Goal: Information Seeking & Learning: Learn about a topic

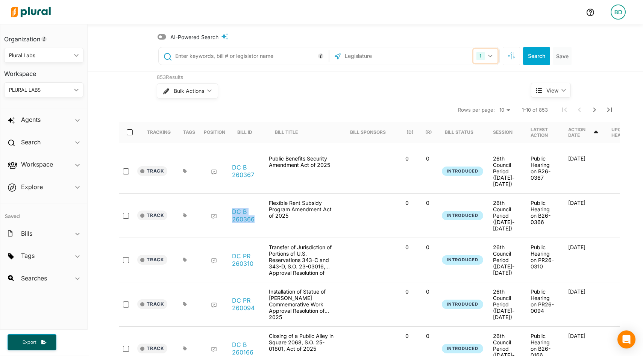
click at [492, 56] on icon "button" at bounding box center [490, 56] width 5 height 3
click at [511, 54] on icon "button" at bounding box center [512, 56] width 8 height 8
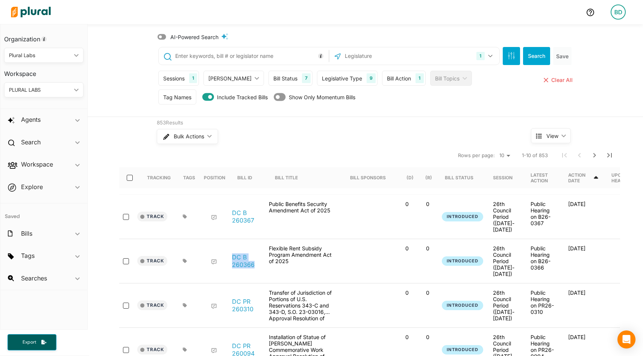
click at [327, 74] on div "Legislative Type" at bounding box center [342, 78] width 40 height 8
click at [280, 76] on div "Bill Status" at bounding box center [285, 78] width 24 height 8
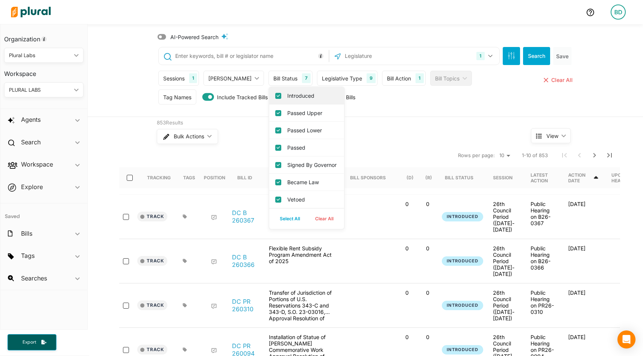
click at [287, 96] on label "Introduced" at bounding box center [311, 96] width 49 height 8
click at [275, 96] on input "Introduced" at bounding box center [278, 96] width 6 height 6
checkbox input "false"
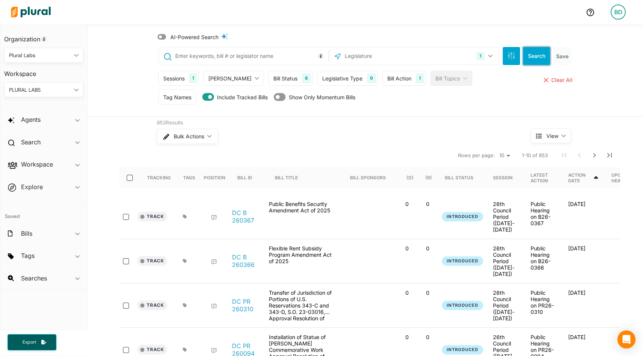
click at [539, 58] on button "Search" at bounding box center [536, 56] width 27 height 18
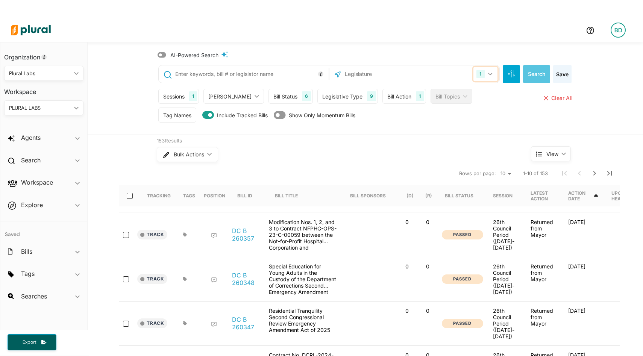
click at [490, 73] on icon "button" at bounding box center [490, 74] width 5 height 3
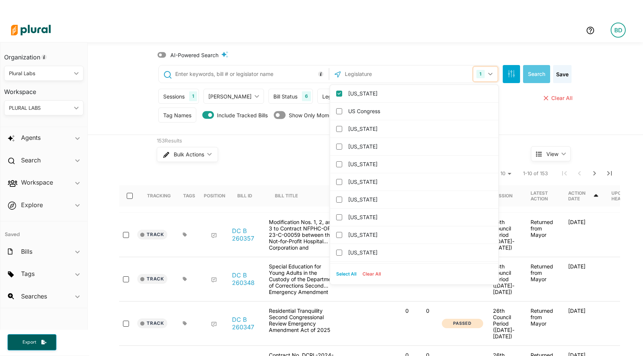
scroll to position [1, 0]
click at [343, 272] on button "Select All" at bounding box center [346, 273] width 26 height 11
checkbox input "true"
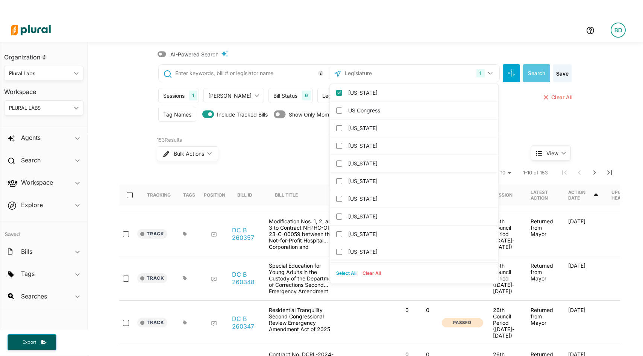
checkbox input "true"
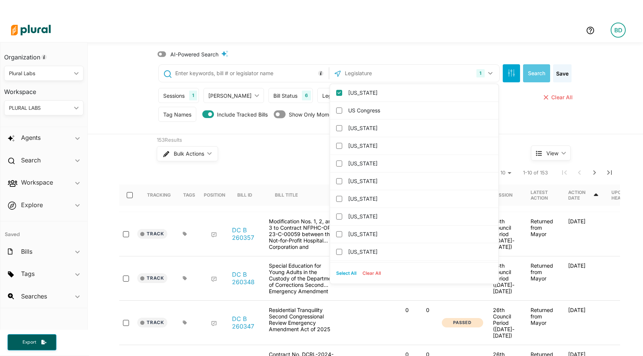
checkbox input "true"
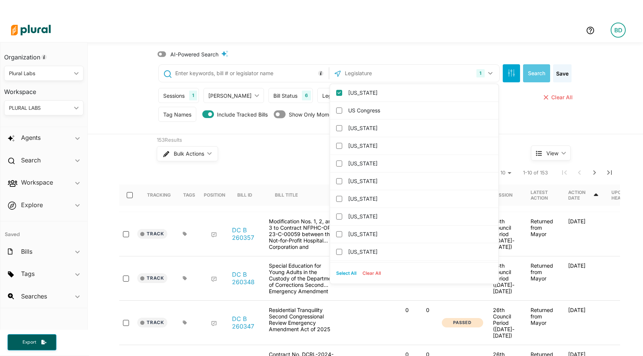
checkbox input "true"
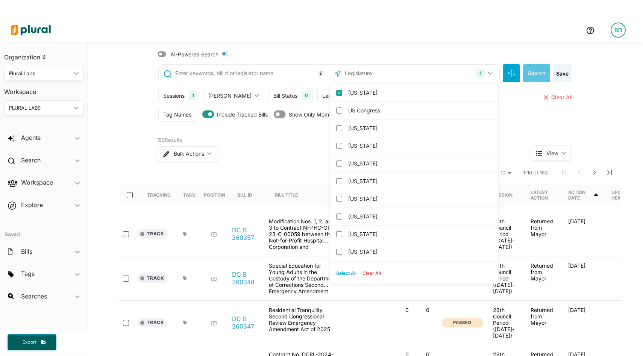
checkbox input "true"
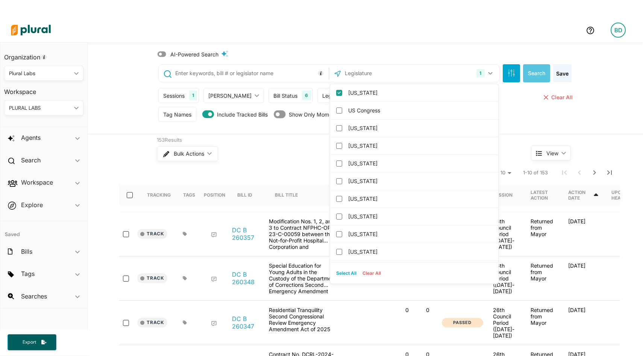
checkbox input "true"
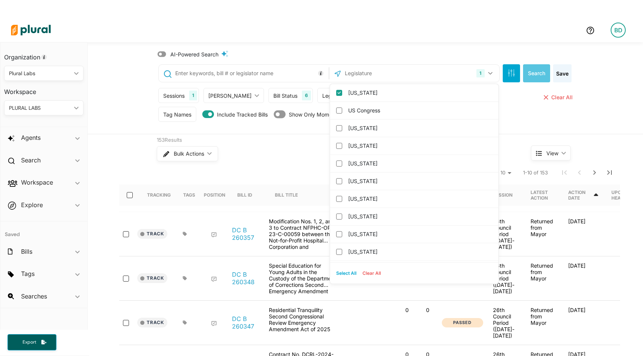
checkbox input "true"
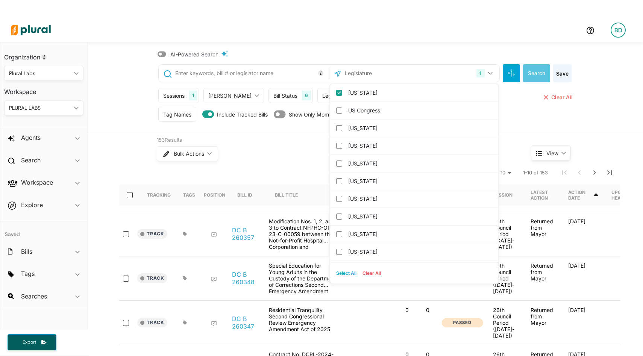
checkbox input "true"
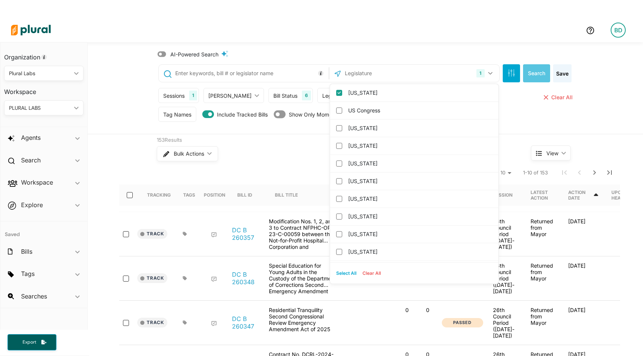
checkbox input "true"
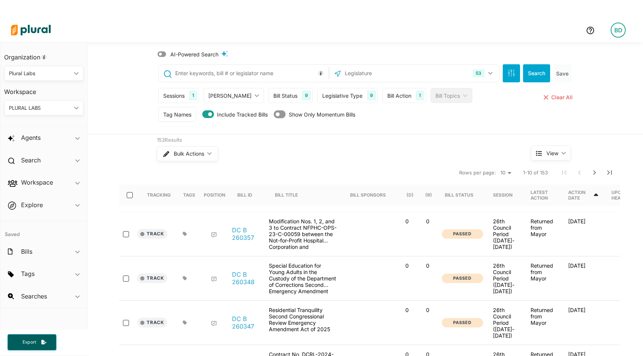
click at [248, 76] on input "text" at bounding box center [251, 73] width 152 height 14
type input ""artificial intelligence""
click at [539, 73] on button "Search" at bounding box center [536, 73] width 27 height 18
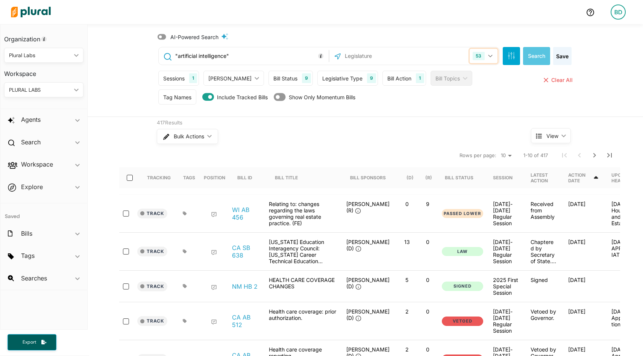
click at [491, 54] on button "53" at bounding box center [483, 56] width 27 height 14
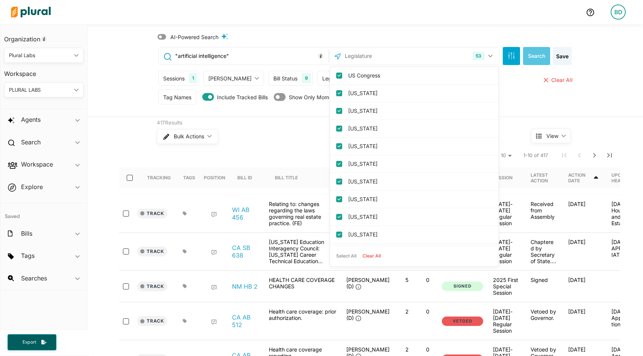
click at [373, 258] on button "Clear All" at bounding box center [372, 255] width 24 height 11
checkbox input "false"
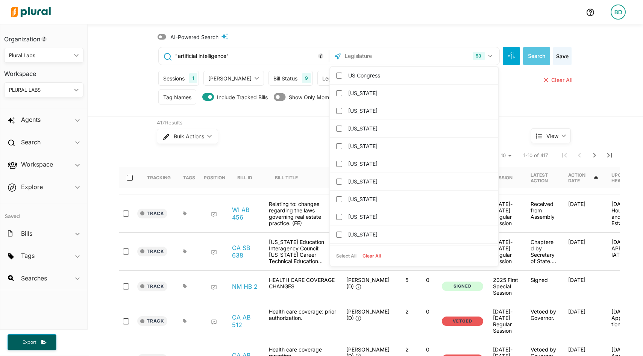
checkbox input "false"
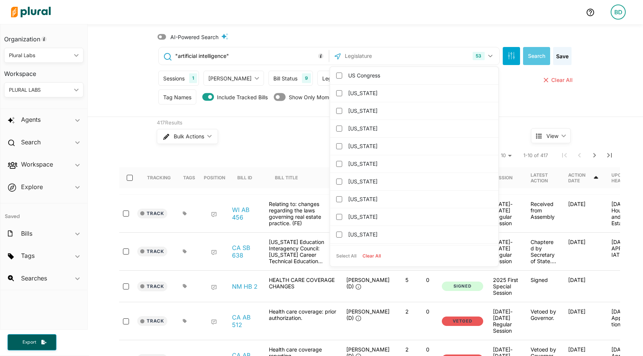
checkbox input "false"
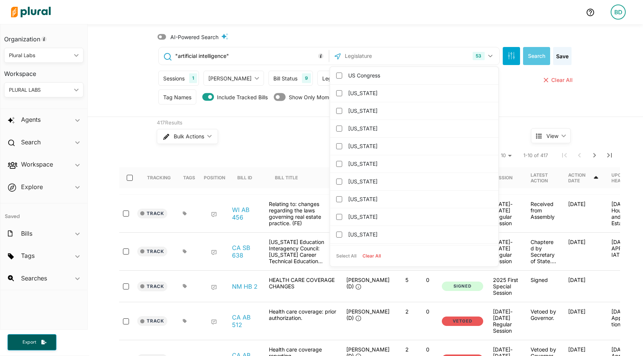
checkbox input "false"
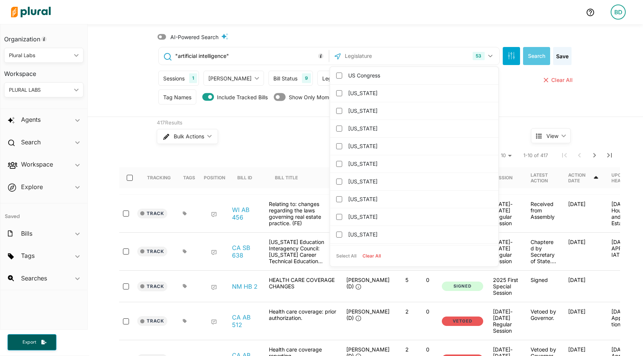
checkbox input "false"
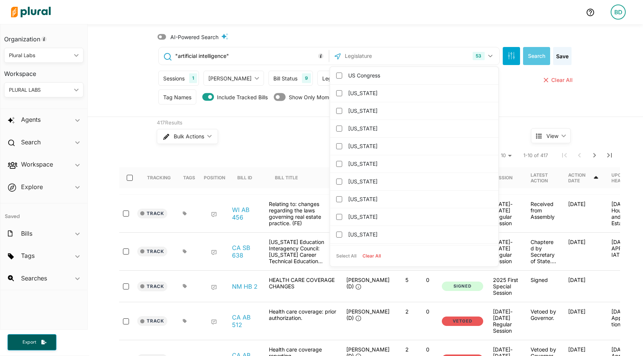
checkbox input "false"
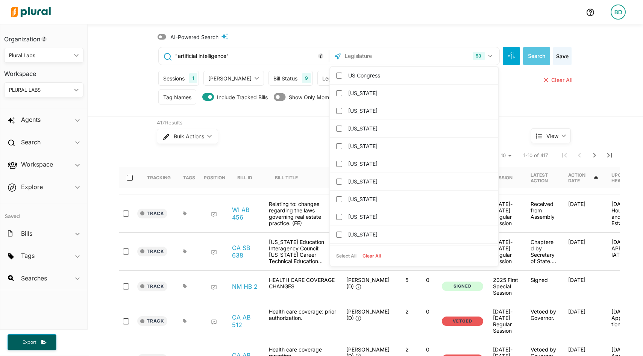
checkbox input "false"
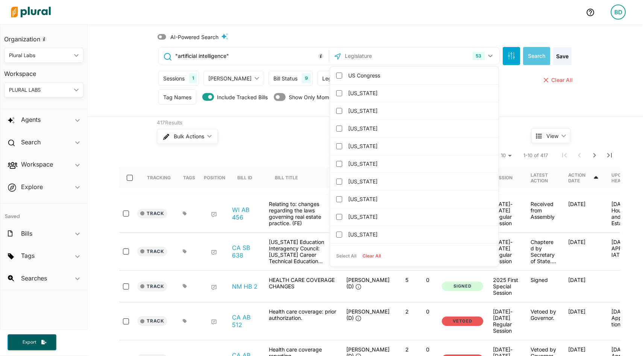
checkbox input "false"
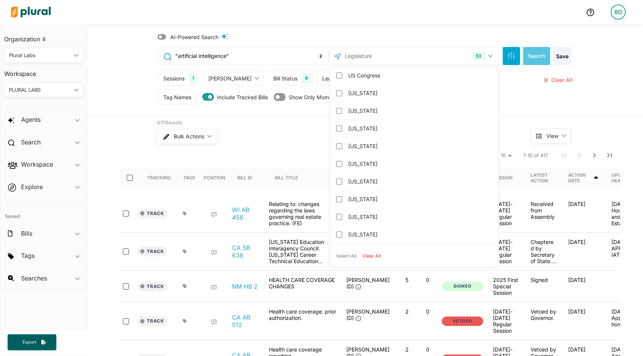
checkbox input "false"
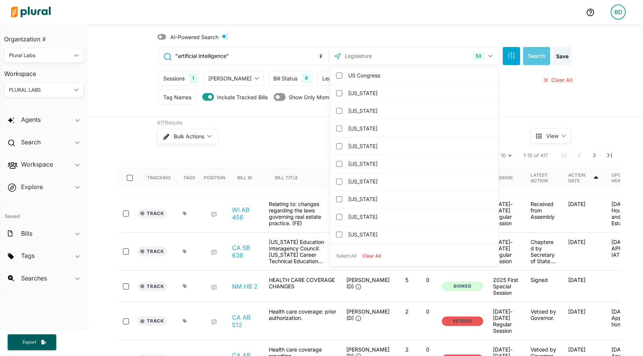
checkbox input "false"
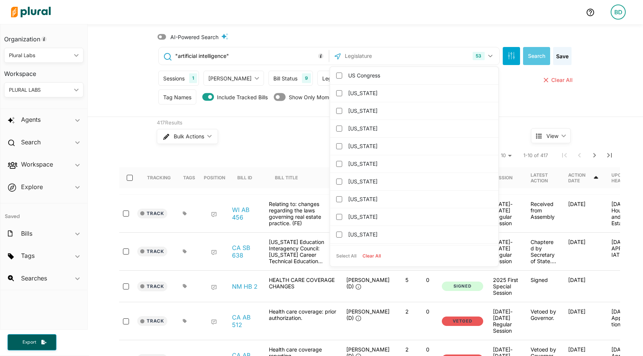
checkbox input "false"
checkbox columbia "false"
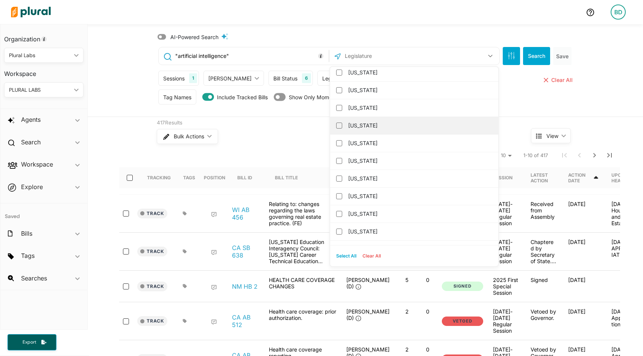
scroll to position [516, 0]
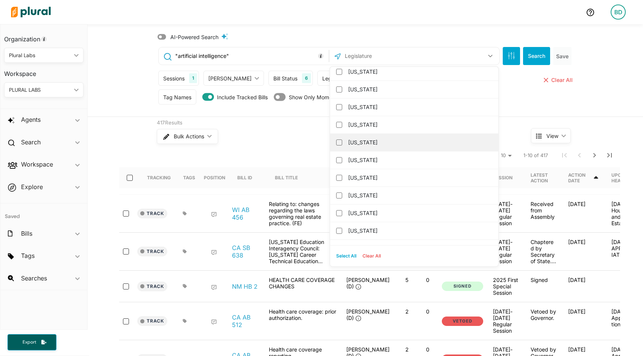
click at [355, 142] on label "New York" at bounding box center [419, 142] width 143 height 11
click at [342, 142] on input "New York" at bounding box center [339, 143] width 6 height 6
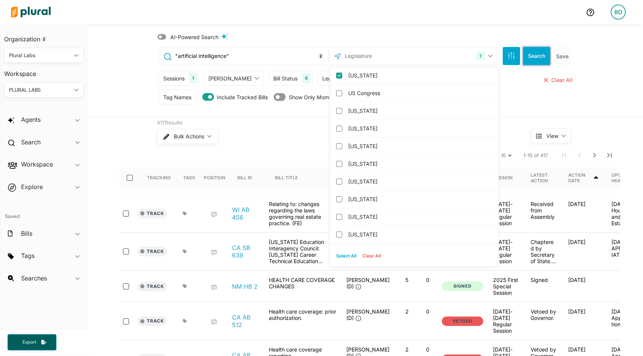
click at [533, 49] on button "Search" at bounding box center [536, 56] width 27 height 18
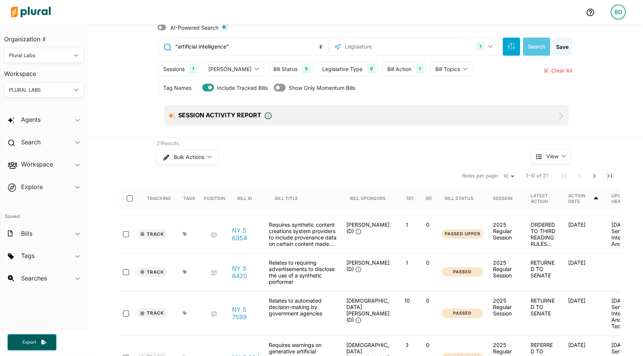
scroll to position [9, 0]
click at [77, 120] on polygon at bounding box center [77, 120] width 5 height 3
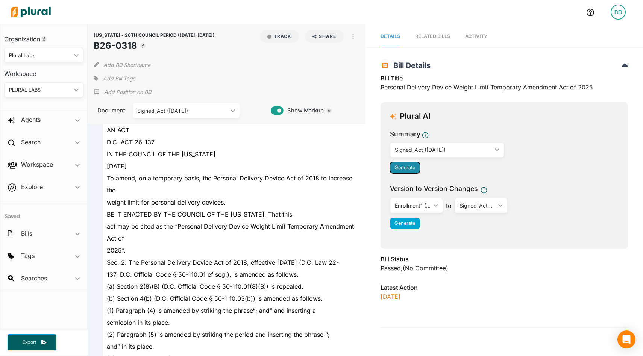
click at [401, 166] on span "Generate" at bounding box center [405, 168] width 21 height 6
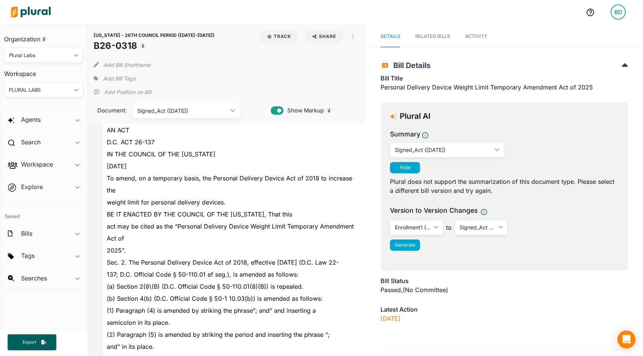
click at [436, 146] on div "Signed_Act (8/15/2025)" at bounding box center [443, 150] width 97 height 8
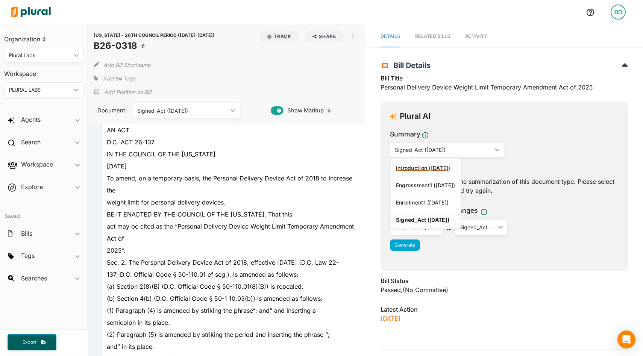
click at [424, 165] on div "Introduction (7/11/2025)" at bounding box center [425, 168] width 59 height 6
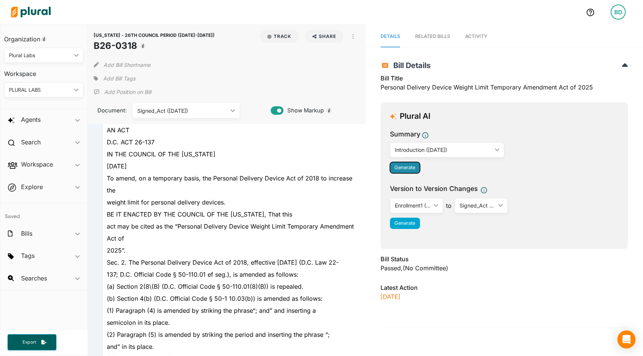
click at [402, 167] on span "Generate" at bounding box center [405, 168] width 21 height 6
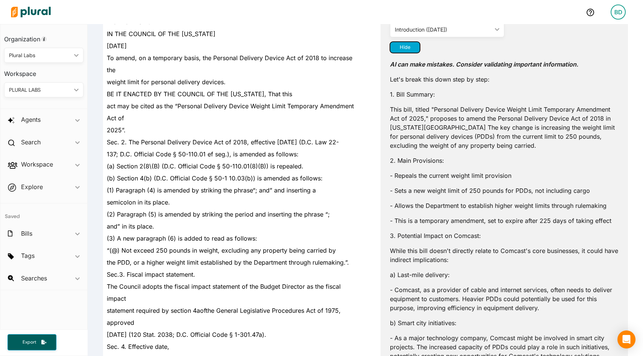
scroll to position [95, 0]
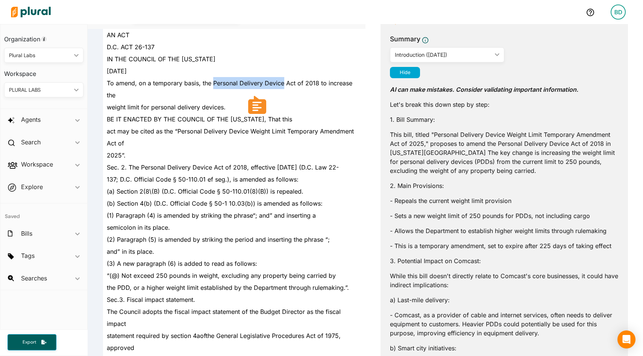
drag, startPoint x: 213, startPoint y: 81, endPoint x: 283, endPoint y: 81, distance: 70.0
click at [283, 81] on span "To amend, on a temporary basis, the Personal Delivery Device Act of 2018 to inc…" at bounding box center [230, 89] width 246 height 20
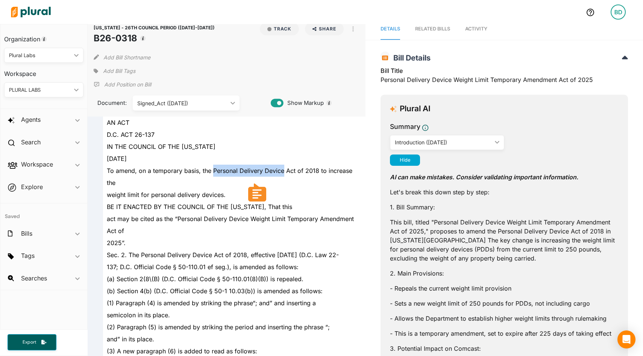
scroll to position [0, 0]
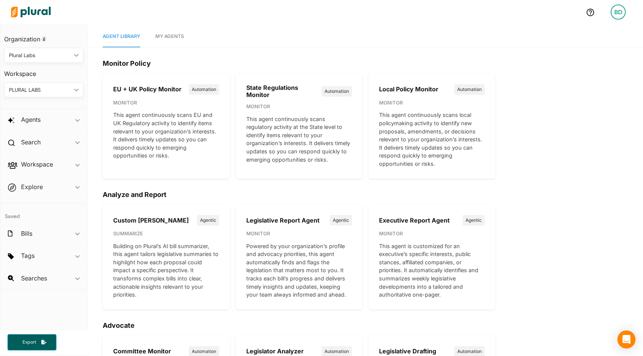
click at [30, 14] on img at bounding box center [31, 12] width 53 height 26
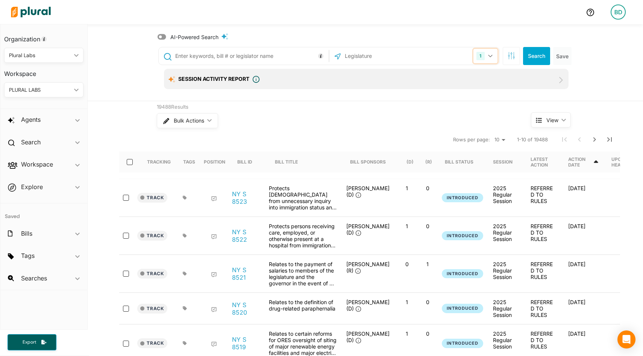
click at [492, 55] on icon "button" at bounding box center [490, 56] width 5 height 3
click at [293, 134] on nav "Rows per page: 10 20 50 1-10 of 19488" at bounding box center [369, 139] width 501 height 21
click at [510, 56] on icon "button" at bounding box center [512, 56] width 8 height 8
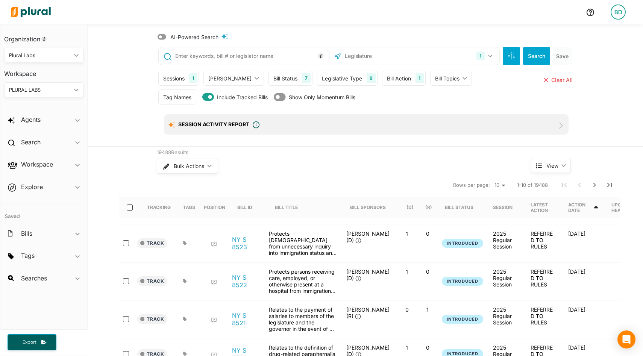
click at [343, 79] on div "Legislative Type" at bounding box center [342, 78] width 40 height 8
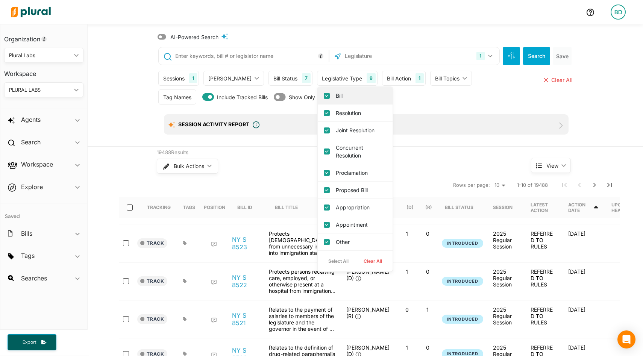
click at [336, 97] on label "Bill" at bounding box center [360, 96] width 49 height 8
click at [325, 97] on input "Bill" at bounding box center [327, 96] width 6 height 6
click at [336, 97] on label "Bill" at bounding box center [360, 96] width 49 height 8
click at [325, 97] on input "Bill" at bounding box center [327, 96] width 6 height 6
checkbox input "true"
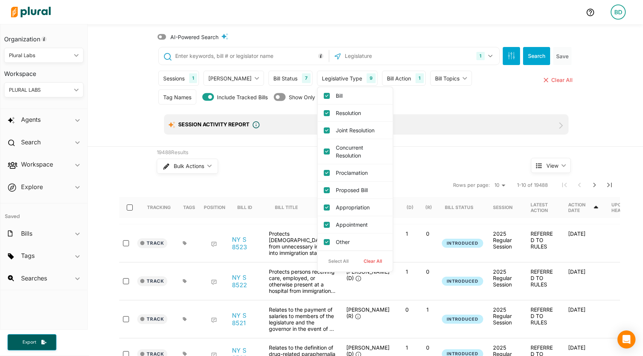
click at [282, 78] on div "Bill Status 7" at bounding box center [291, 78] width 44 height 15
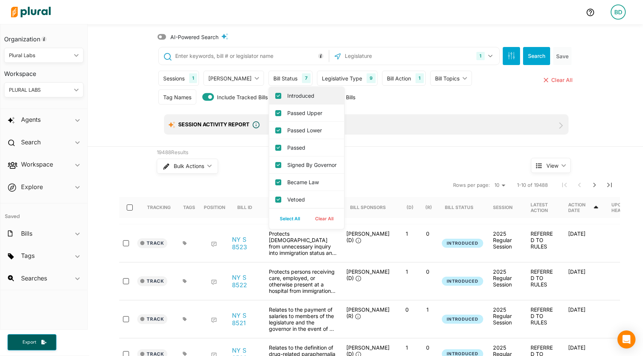
click at [287, 94] on label "Introduced" at bounding box center [311, 96] width 49 height 8
click at [281, 94] on input "Introduced" at bounding box center [278, 96] width 6 height 6
checkbox input "false"
click at [535, 57] on button "Search" at bounding box center [536, 56] width 27 height 18
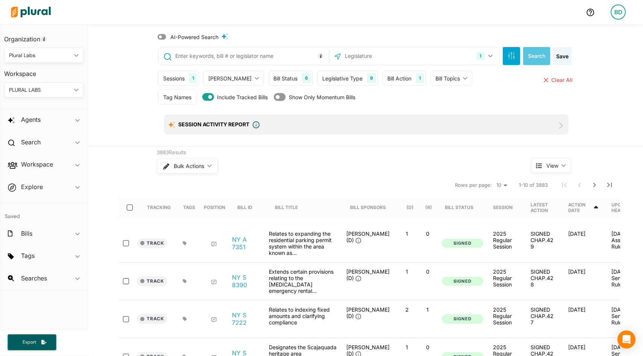
click at [264, 54] on input "text" at bounding box center [251, 56] width 152 height 14
type input ""artificial intelligence""
click at [534, 52] on button "Search" at bounding box center [536, 56] width 27 height 18
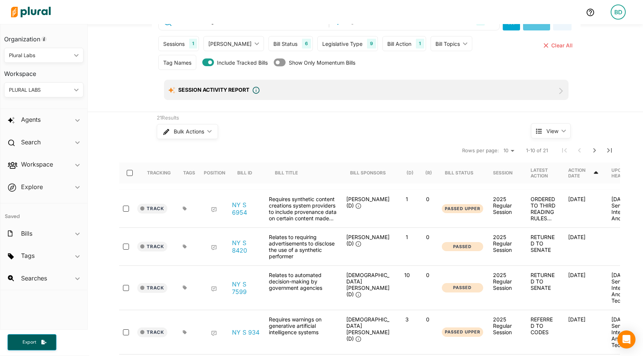
scroll to position [39, 0]
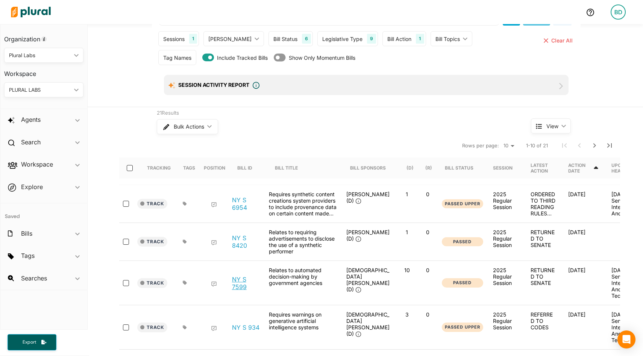
click at [241, 277] on link "NY S 7599" at bounding box center [246, 283] width 29 height 15
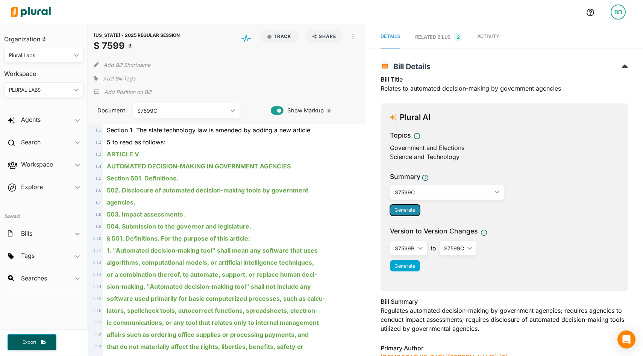
click at [401, 210] on span "Generate" at bounding box center [405, 210] width 21 height 6
click at [416, 252] on div "S7599B ic_keyboard_arrow_down" at bounding box center [409, 248] width 38 height 15
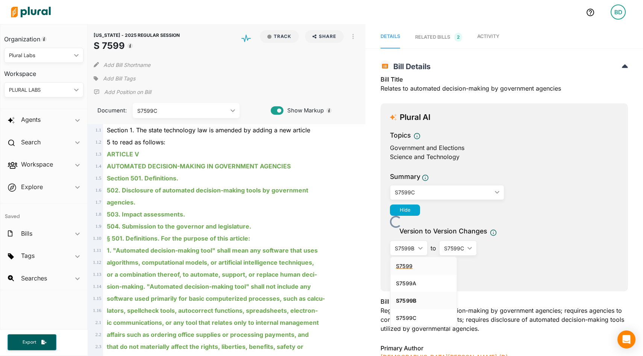
click at [412, 265] on div "S7599" at bounding box center [423, 266] width 55 height 6
click at [459, 248] on div "S7599C" at bounding box center [454, 248] width 20 height 8
click at [522, 268] on div "Generate" at bounding box center [504, 265] width 229 height 11
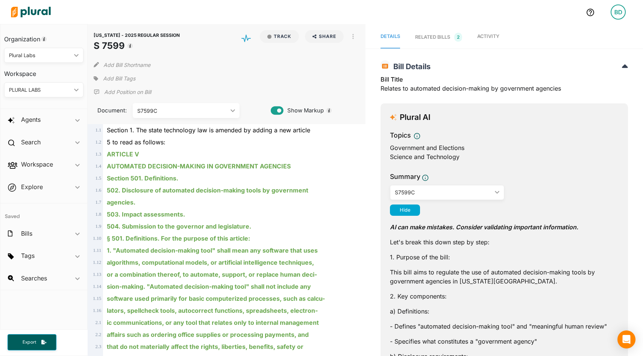
click at [436, 36] on div "RELATED BILLS 2" at bounding box center [438, 37] width 47 height 9
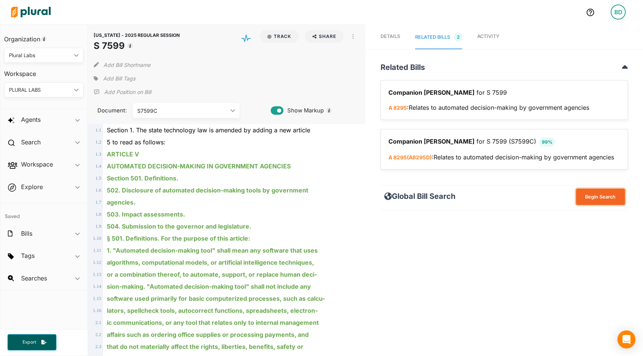
click at [590, 199] on button "Begin Search" at bounding box center [600, 197] width 49 height 16
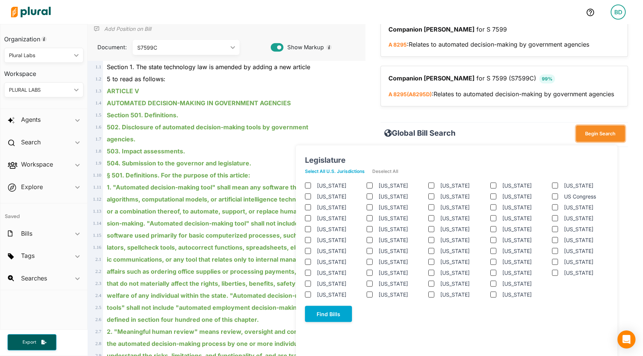
scroll to position [64, 0]
click at [344, 172] on jurisdictions "Select All U.S. Jurisdictions" at bounding box center [338, 170] width 67 height 11
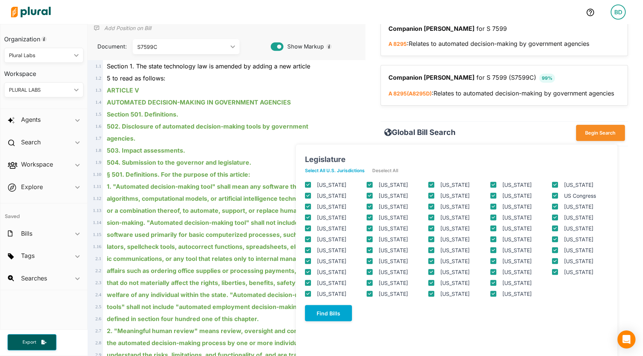
checkbox input "true"
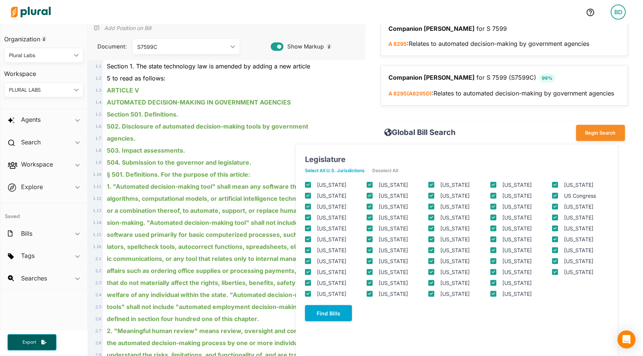
checkbox input "true"
checkbox columbia "true"
checkbox input "true"
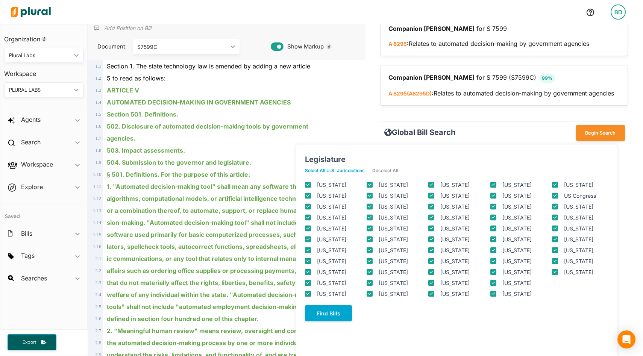
checkbox input "true"
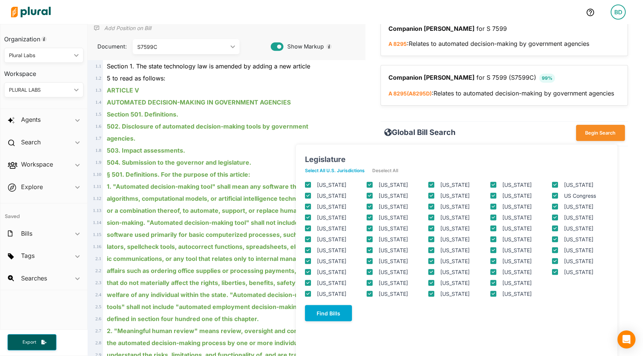
checkbox input "true"
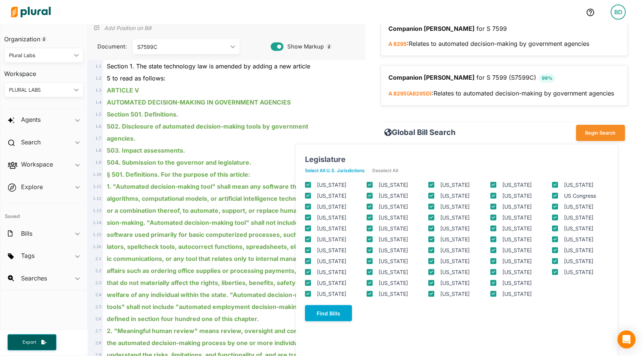
checkbox input "true"
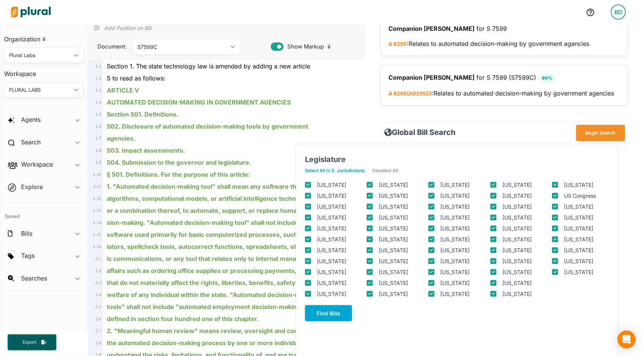
checkbox input "true"
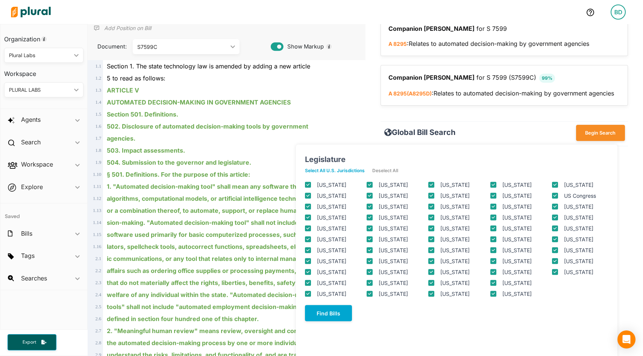
checkbox input "true"
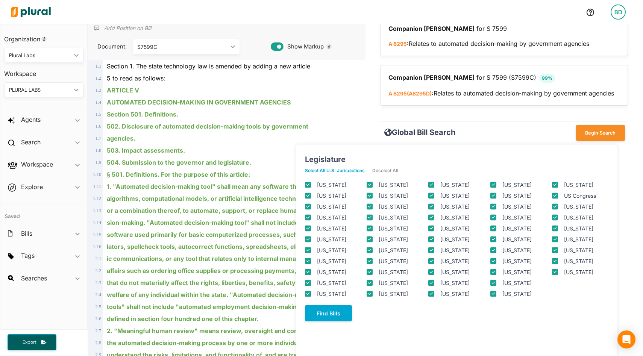
checkbox input "true"
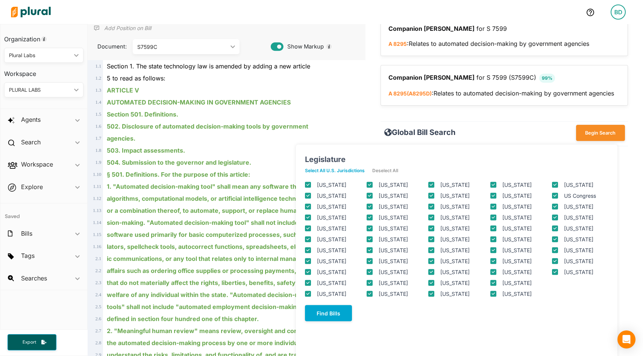
checkbox input "true"
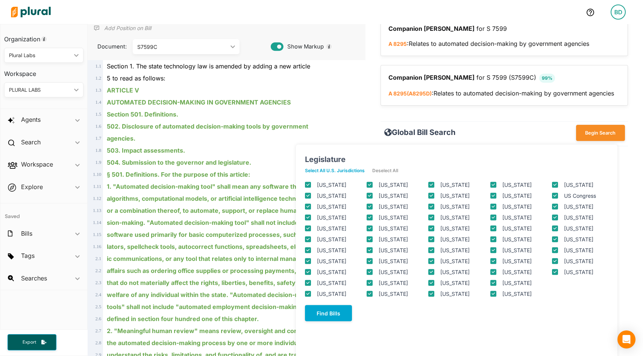
checkbox input "true"
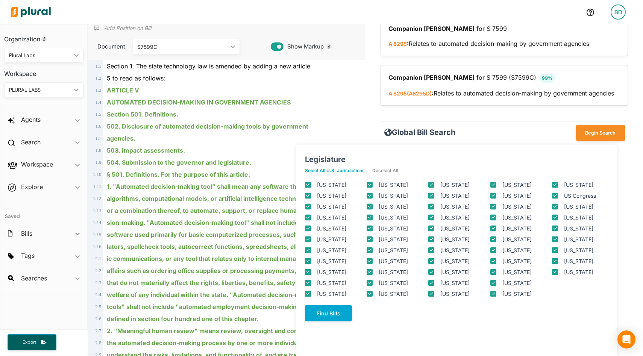
checkbox input "true"
click at [349, 134] on div "agencies." at bounding box center [229, 138] width 253 height 12
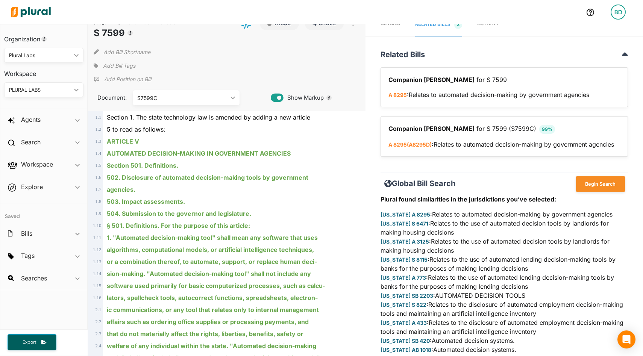
scroll to position [0, 0]
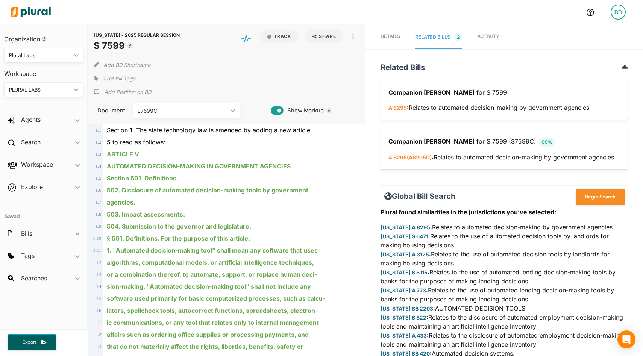
click at [390, 35] on span "Details" at bounding box center [391, 36] width 20 height 6
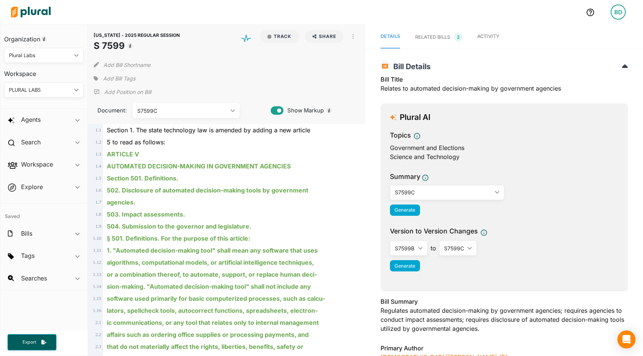
click at [29, 9] on img at bounding box center [31, 12] width 53 height 26
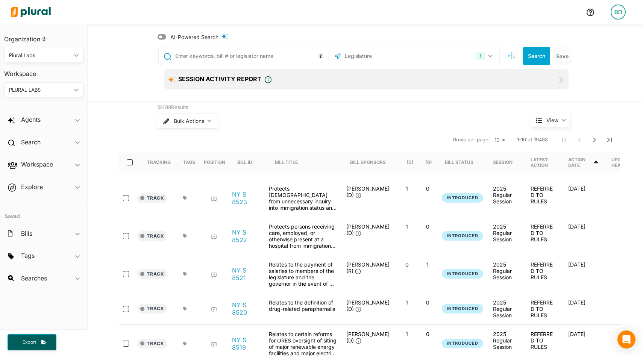
click at [560, 81] on icon at bounding box center [561, 80] width 9 height 9
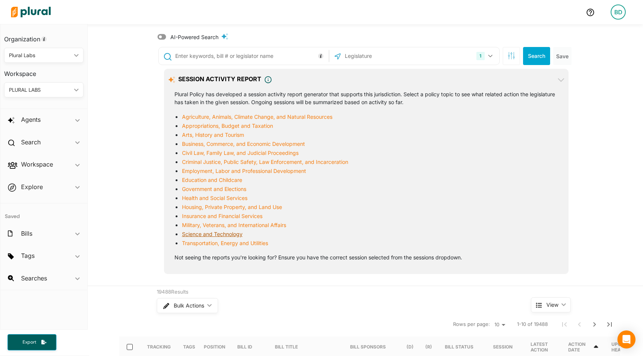
click at [220, 237] on link "Science and Technology" at bounding box center [212, 234] width 61 height 6
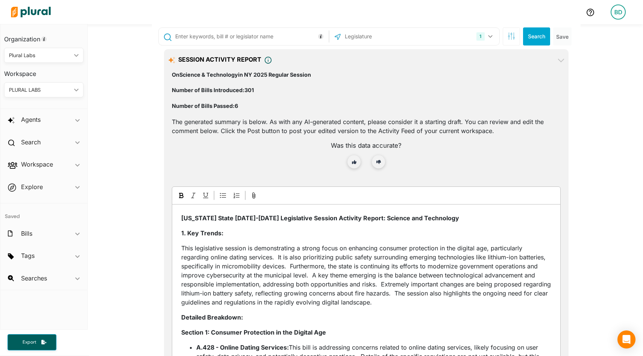
scroll to position [18, 0]
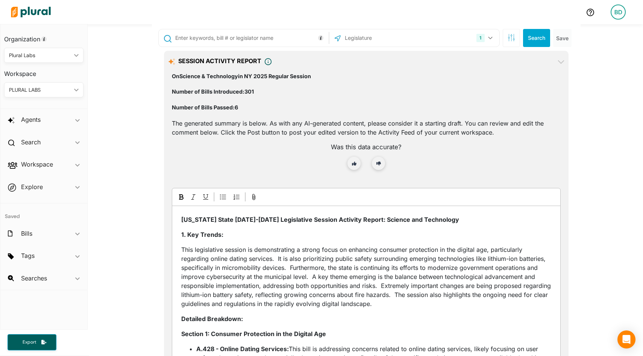
click at [76, 91] on icon "ic_keyboard_arrow_down" at bounding box center [75, 89] width 8 height 3
click at [108, 87] on div "AI-Powered Search 1 New York US Congress Alabama Alaska Arizona Arkansas Califo…" at bounding box center [365, 320] width 555 height 629
click at [76, 120] on icon "ic_keyboard_arrow_down" at bounding box center [77, 120] width 5 height 3
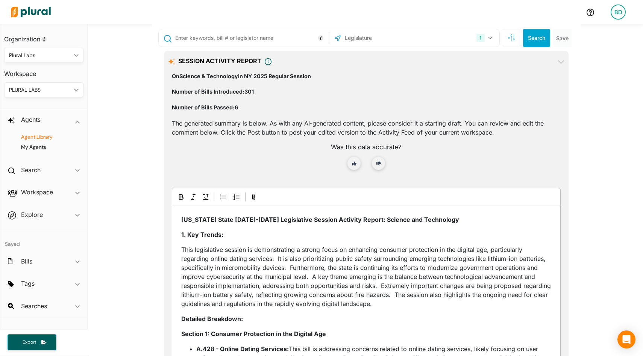
click at [47, 138] on h4 "Agent Library" at bounding box center [46, 137] width 68 height 7
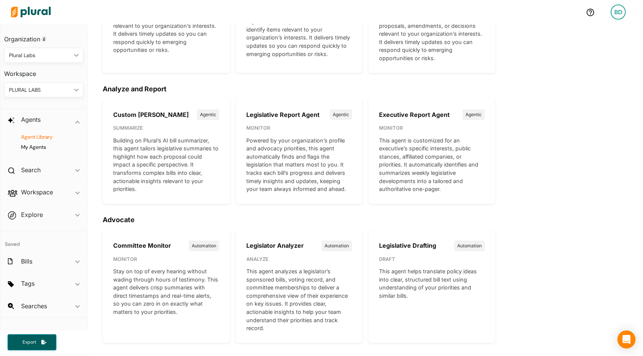
scroll to position [118, 0]
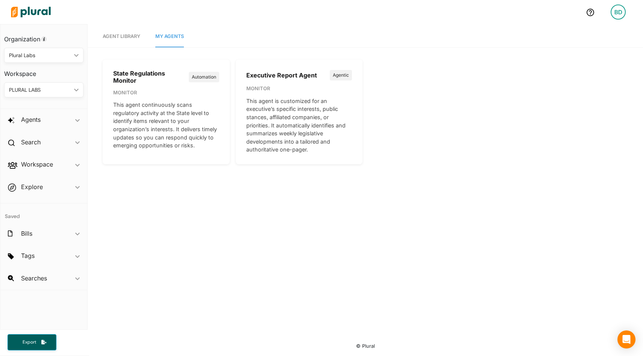
click at [269, 76] on h4 "Executive Report Agent" at bounding box center [281, 75] width 71 height 7
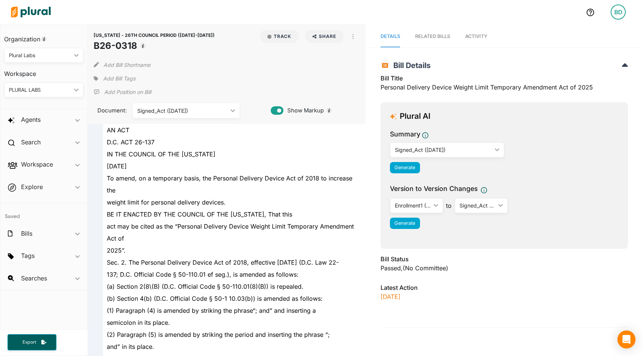
click at [429, 140] on span "Summary" at bounding box center [504, 135] width 229 height 13
click at [431, 147] on div "Signed_Act ([DATE])" at bounding box center [443, 150] width 97 height 8
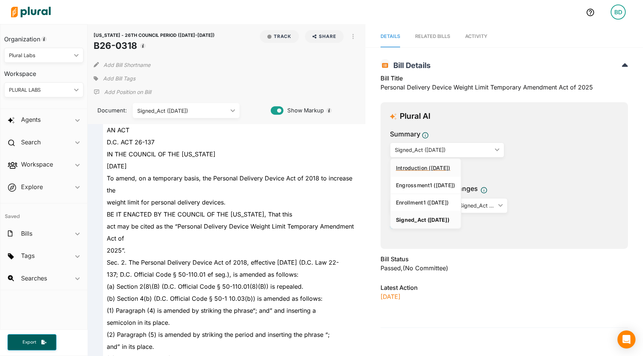
click at [422, 168] on div "Introduction ([DATE])" at bounding box center [425, 168] width 59 height 6
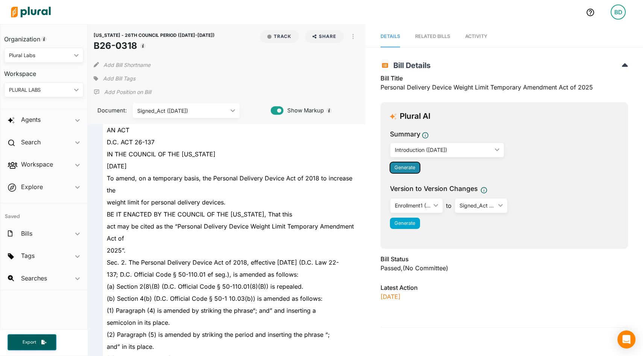
click at [410, 168] on span "Generate" at bounding box center [405, 168] width 21 height 6
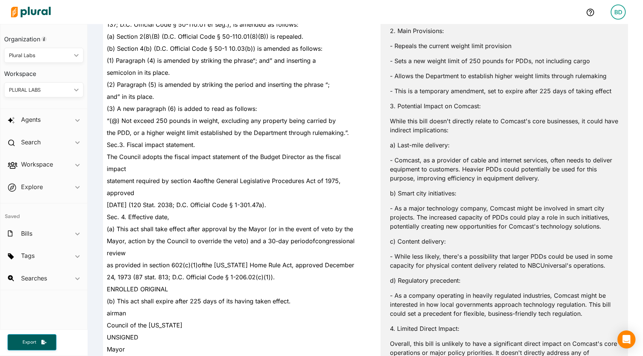
scroll to position [252, 0]
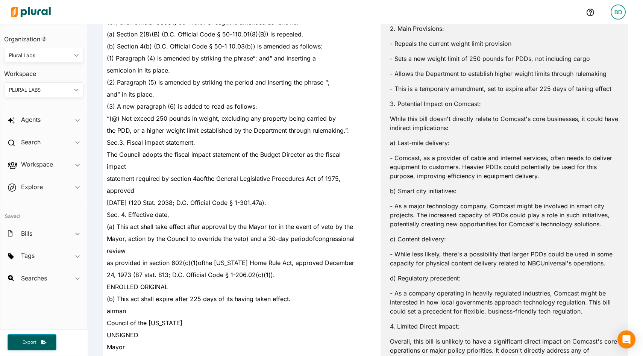
drag, startPoint x: 398, startPoint y: 145, endPoint x: 485, endPoint y: 276, distance: 156.6
click at [485, 276] on div "AI can make mistakes. Consider validating important information. Let's break th…" at bounding box center [504, 196] width 229 height 551
click at [488, 276] on p "d) Regulatory precedent:" at bounding box center [504, 278] width 229 height 9
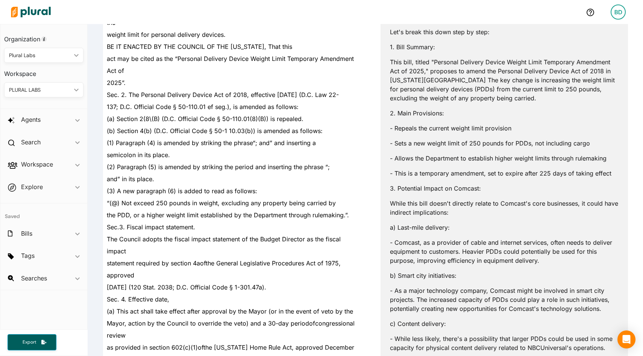
scroll to position [171, 0]
